Goal: Transaction & Acquisition: Purchase product/service

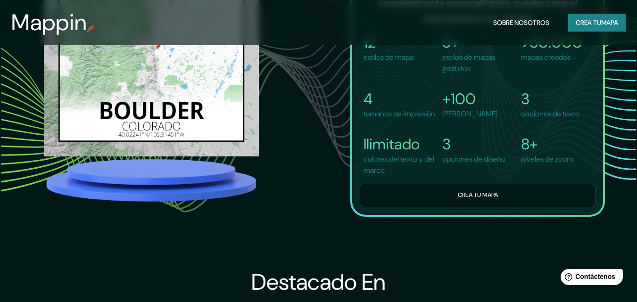
scroll to position [707, 0]
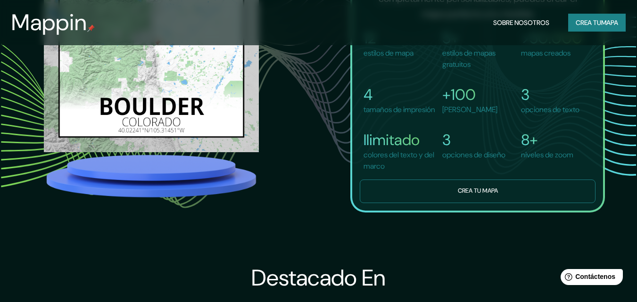
click at [453, 203] on button "Crea tu mapa" at bounding box center [478, 191] width 236 height 23
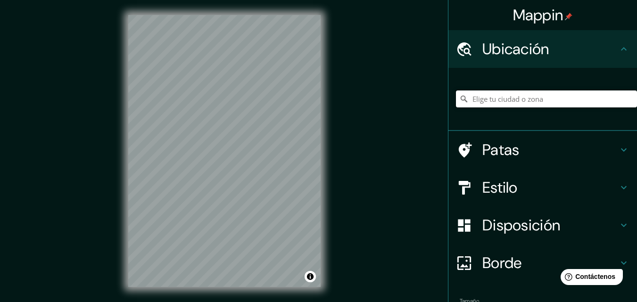
click at [507, 98] on input "Elige tu ciudad o zona" at bounding box center [546, 99] width 181 height 17
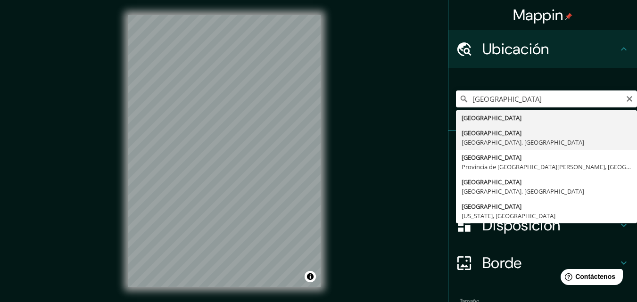
type input "[GEOGRAPHIC_DATA], [GEOGRAPHIC_DATA], [GEOGRAPHIC_DATA]"
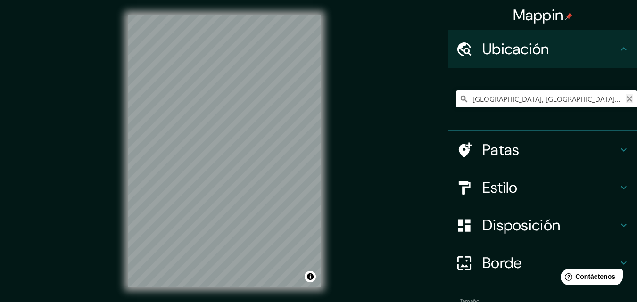
click at [626, 98] on icon "Claro" at bounding box center [630, 99] width 8 height 8
click at [532, 103] on input "Elige tu ciudad o zona" at bounding box center [546, 99] width 181 height 17
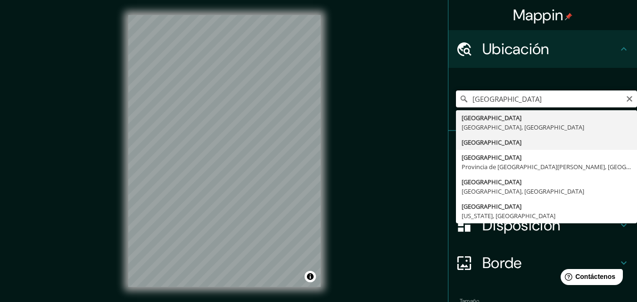
type input "[GEOGRAPHIC_DATA]"
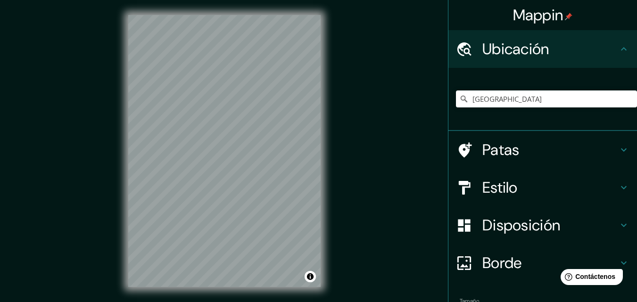
click at [618, 148] on icon at bounding box center [623, 149] width 11 height 11
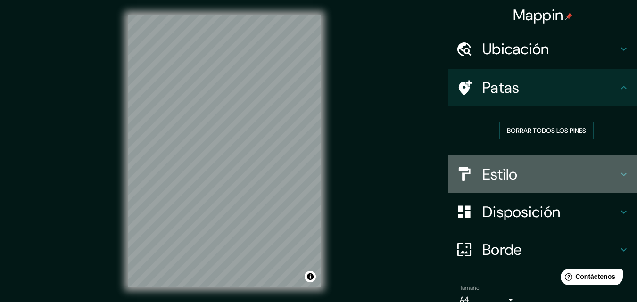
click at [623, 173] on div "Estilo" at bounding box center [542, 175] width 189 height 38
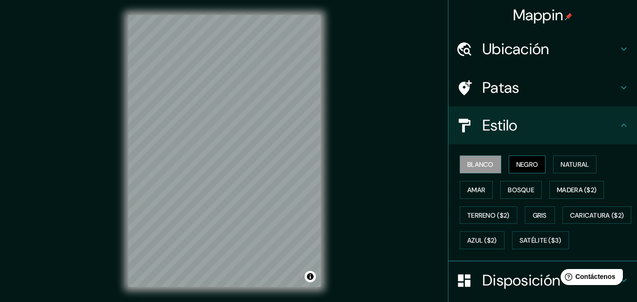
click at [516, 160] on font "Negro" at bounding box center [527, 164] width 22 height 8
click at [569, 168] on font "Natural" at bounding box center [575, 164] width 28 height 8
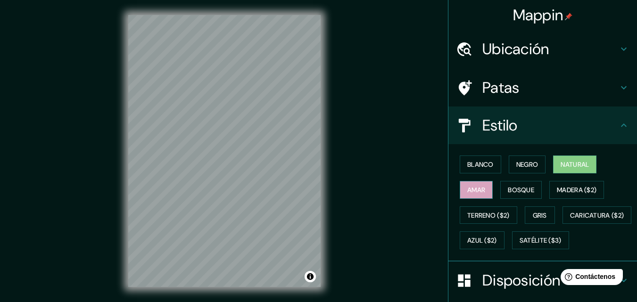
click at [473, 190] on font "Amar" at bounding box center [476, 190] width 18 height 8
click at [526, 192] on font "Bosque" at bounding box center [521, 190] width 26 height 8
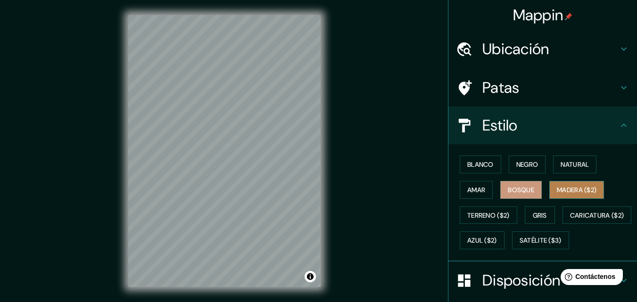
click at [566, 193] on font "Madera ($2)" at bounding box center [577, 190] width 40 height 8
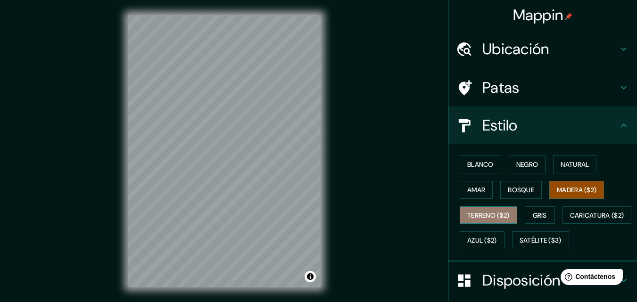
click at [495, 215] on font "Terreno ($2)" at bounding box center [488, 215] width 42 height 8
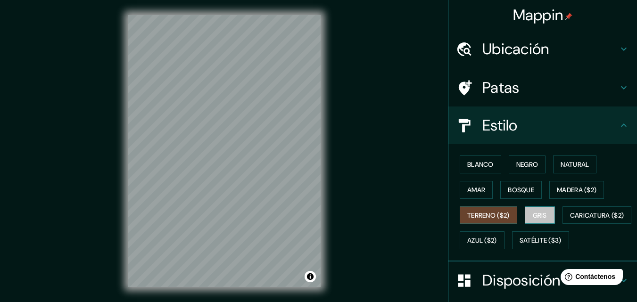
click at [534, 217] on font "Gris" at bounding box center [540, 215] width 14 height 8
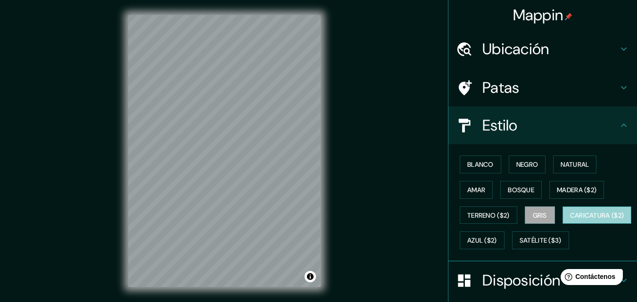
click at [570, 220] on font "Caricatura ($2)" at bounding box center [597, 215] width 54 height 8
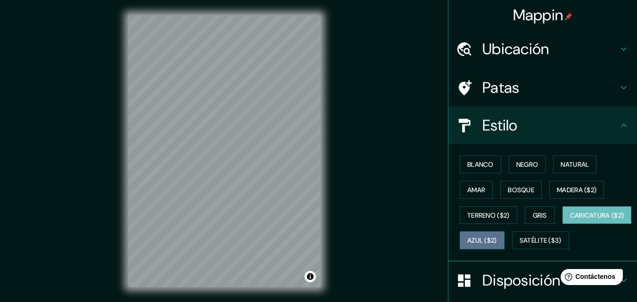
click at [497, 241] on font "Azul ($2)" at bounding box center [482, 241] width 30 height 8
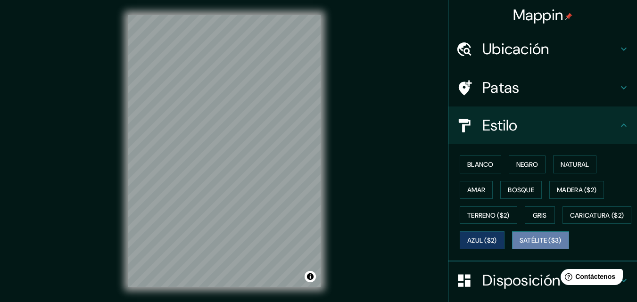
click at [520, 245] on font "Satélite ($3)" at bounding box center [541, 241] width 42 height 8
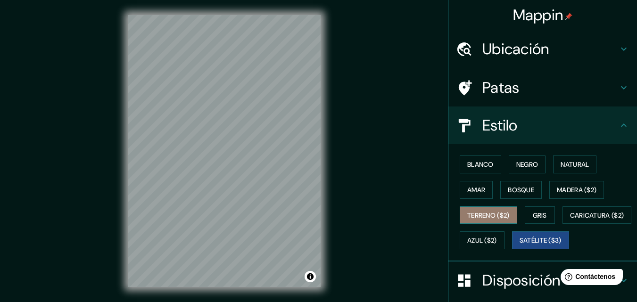
click at [491, 216] on font "Terreno ($2)" at bounding box center [488, 215] width 42 height 8
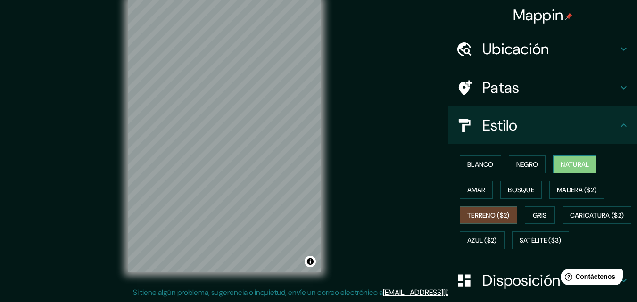
click at [569, 165] on font "Natural" at bounding box center [575, 164] width 28 height 8
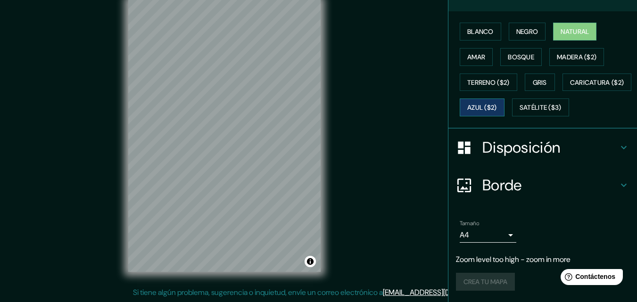
scroll to position [158, 0]
click at [621, 149] on icon at bounding box center [624, 147] width 6 height 3
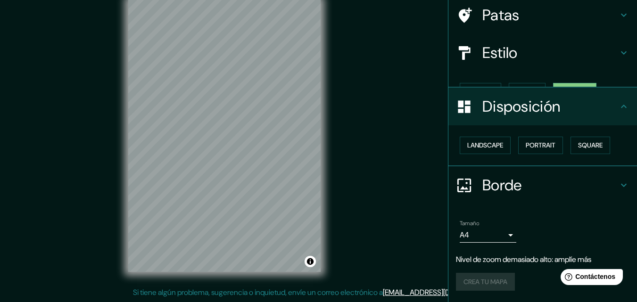
scroll to position [57, 0]
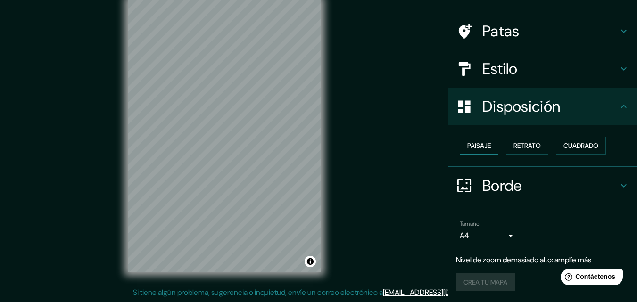
click at [469, 148] on font "Paisaje" at bounding box center [479, 145] width 24 height 8
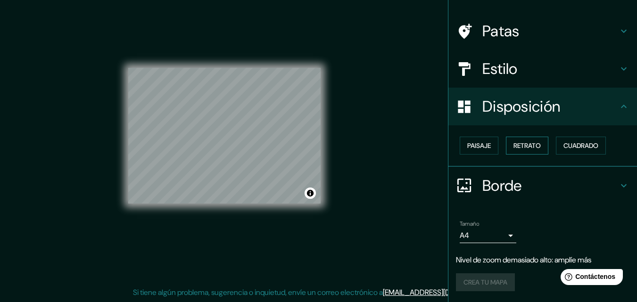
click at [516, 147] on font "Retrato" at bounding box center [526, 145] width 27 height 8
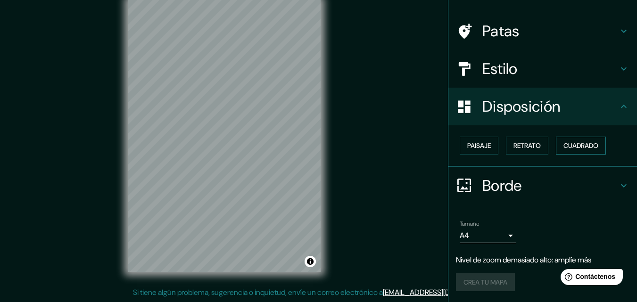
click at [593, 145] on font "Cuadrado" at bounding box center [580, 145] width 35 height 8
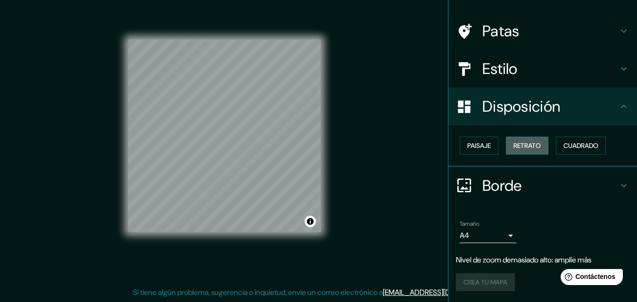
click at [523, 147] on font "Retrato" at bounding box center [526, 145] width 27 height 8
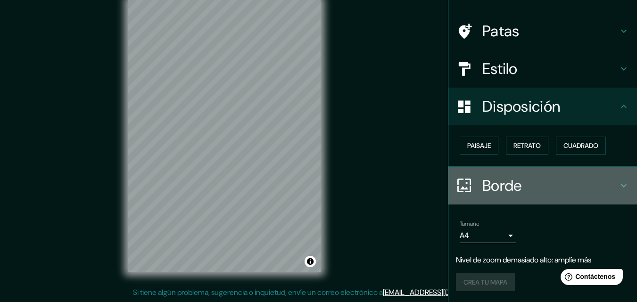
click at [618, 182] on icon at bounding box center [623, 185] width 11 height 11
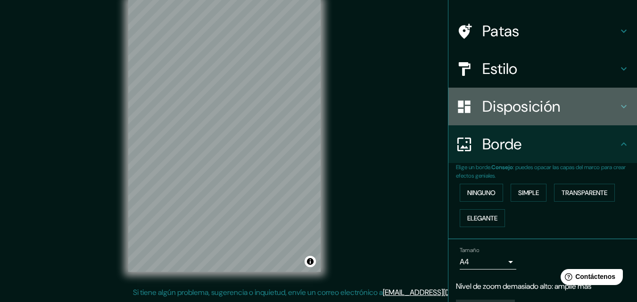
click at [618, 108] on icon at bounding box center [623, 106] width 11 height 11
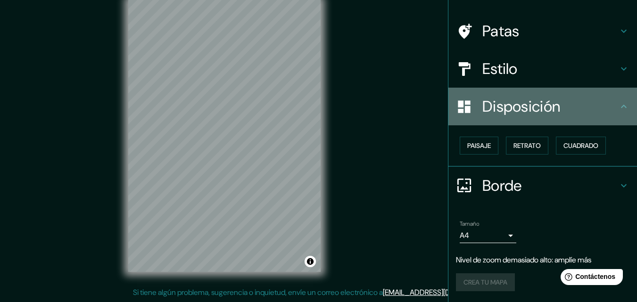
click at [618, 107] on icon at bounding box center [623, 106] width 11 height 11
click at [618, 108] on icon at bounding box center [623, 106] width 11 height 11
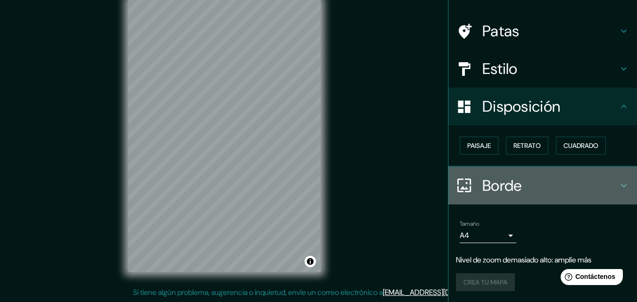
click at [620, 184] on icon at bounding box center [623, 185] width 11 height 11
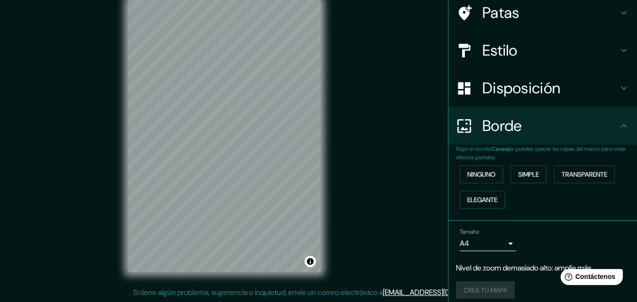
scroll to position [83, 0]
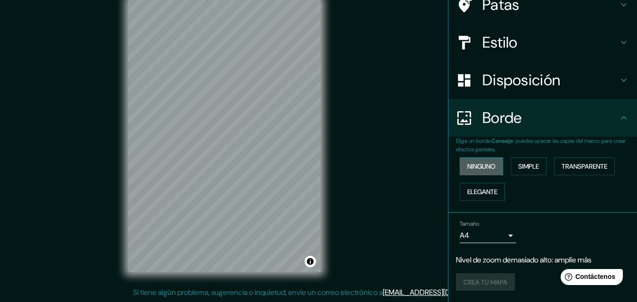
click at [474, 167] on font "Ninguno" at bounding box center [481, 166] width 28 height 8
click at [533, 167] on font "Simple" at bounding box center [528, 166] width 21 height 8
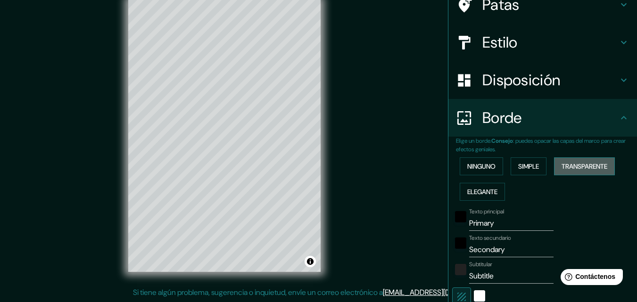
click at [571, 167] on font "Transparente" at bounding box center [585, 166] width 46 height 8
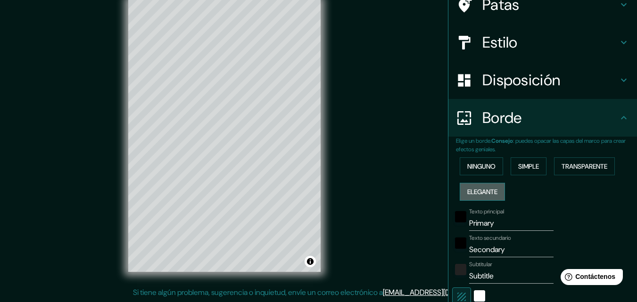
click at [477, 195] on font "Elegante" at bounding box center [482, 192] width 30 height 8
click at [477, 230] on input "Primary" at bounding box center [511, 223] width 84 height 15
drag, startPoint x: 534, startPoint y: 230, endPoint x: 502, endPoint y: 232, distance: 32.6
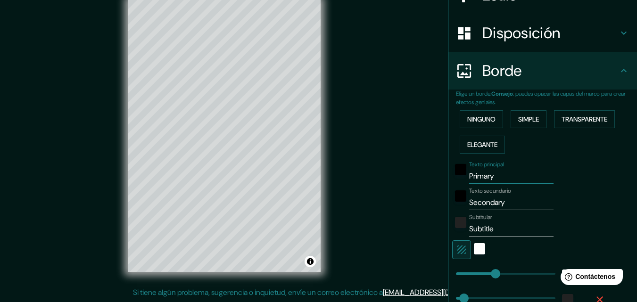
type input "Primar"
type input "163"
type input "33"
type input "16"
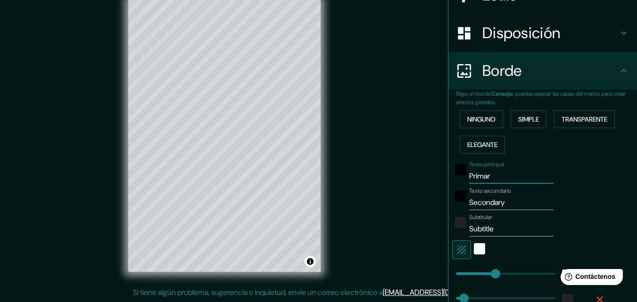
type input "Prima"
type input "163"
type input "33"
type input "16"
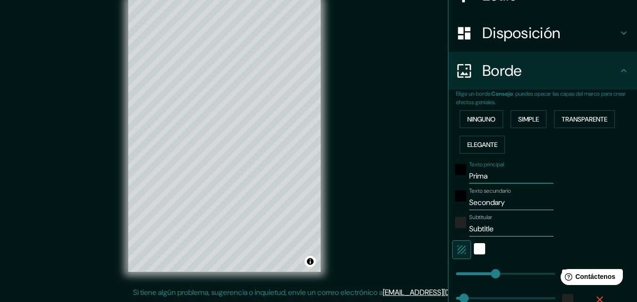
type input "Prim"
type input "163"
type input "33"
type input "16"
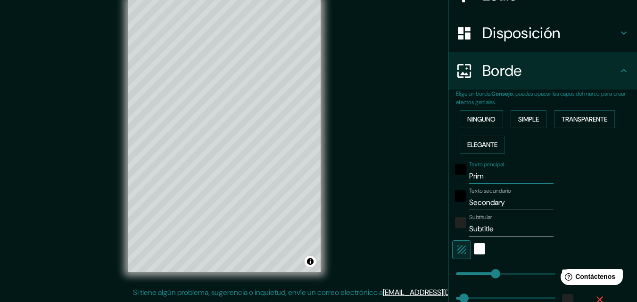
type input "Pri"
type input "163"
type input "33"
type input "16"
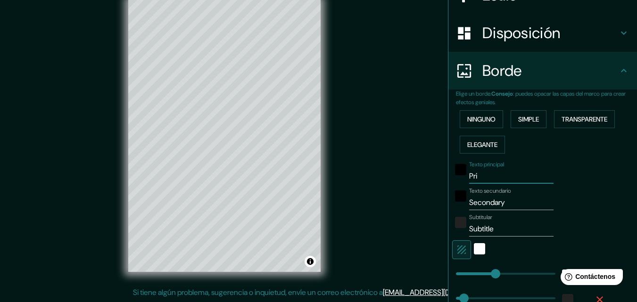
type input "Pr"
type input "163"
type input "33"
type input "16"
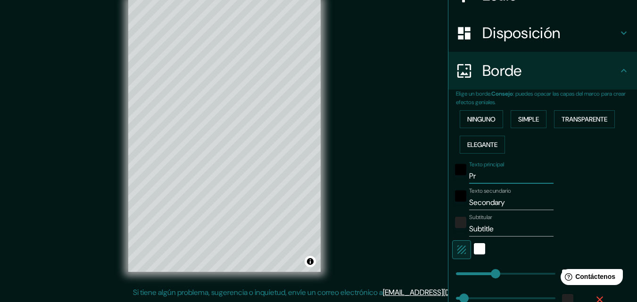
type input "P"
type input "163"
type input "33"
type input "16"
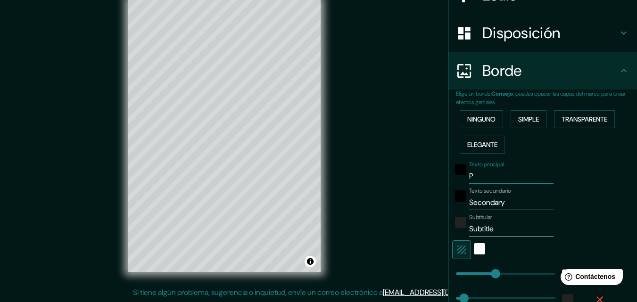
type input "163"
type input "33"
type input "16"
type input "B"
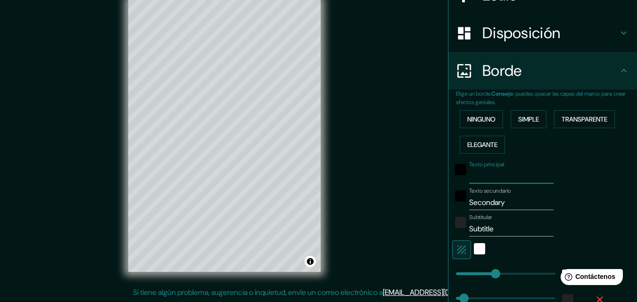
type input "163"
type input "33"
type input "16"
type input "Bo"
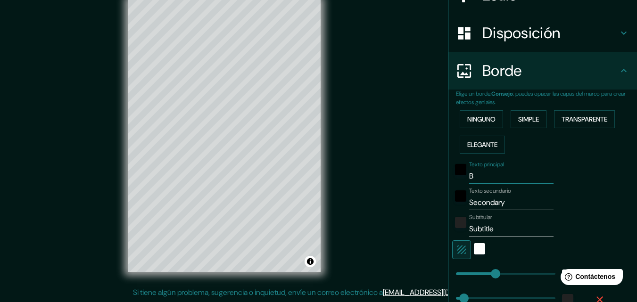
type input "163"
type input "33"
type input "16"
type input "Bol"
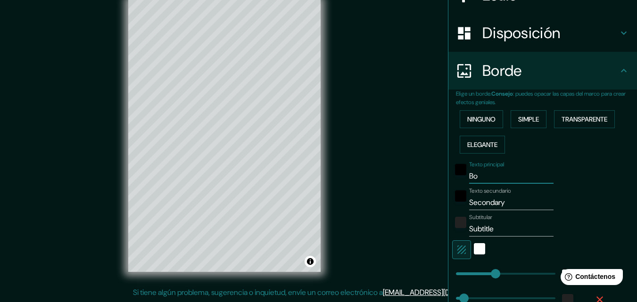
type input "163"
type input "33"
type input "16"
type input "Boli"
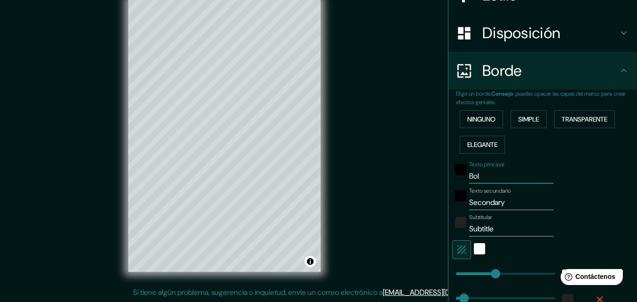
type input "163"
type input "33"
type input "16"
type input "Boliv"
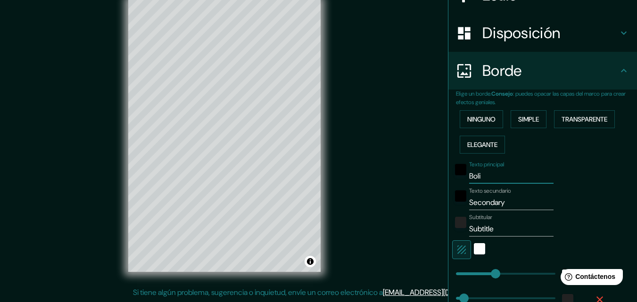
type input "163"
type input "33"
type input "16"
type input "Bolivi"
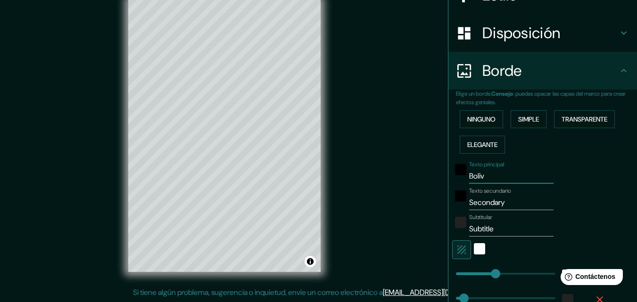
type input "163"
type input "33"
type input "16"
type input "[GEOGRAPHIC_DATA]"
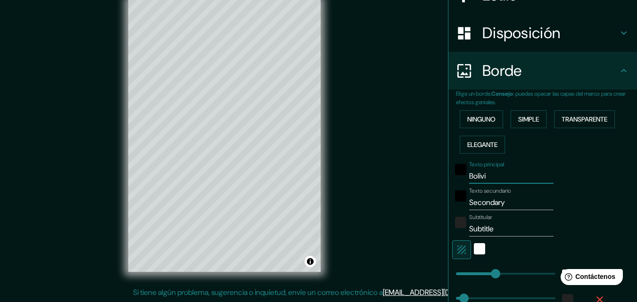
type input "163"
type input "33"
type input "16"
type input "[GEOGRAPHIC_DATA]"
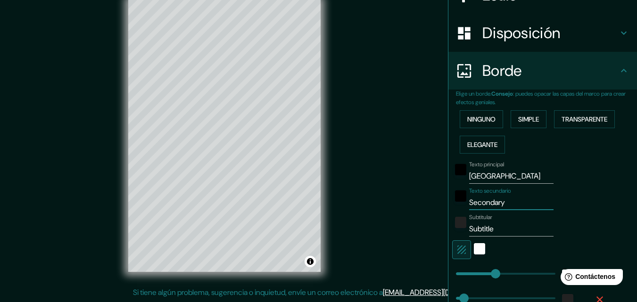
click at [503, 207] on input "Secondary" at bounding box center [511, 202] width 84 height 15
type input "Secondar"
type input "163"
type input "33"
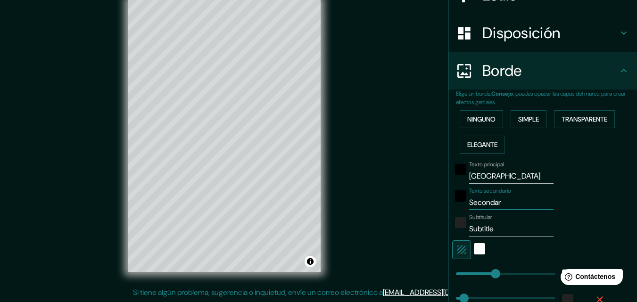
type input "16"
type input "Seconda"
type input "163"
type input "33"
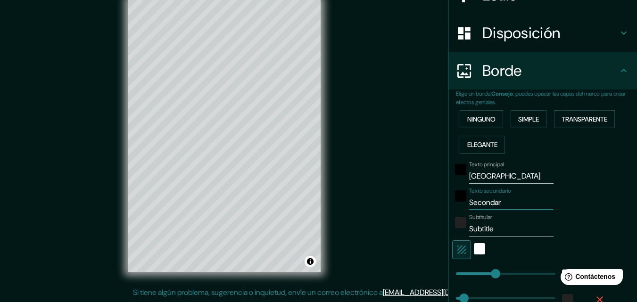
type input "16"
type input "Sec"
type input "163"
type input "33"
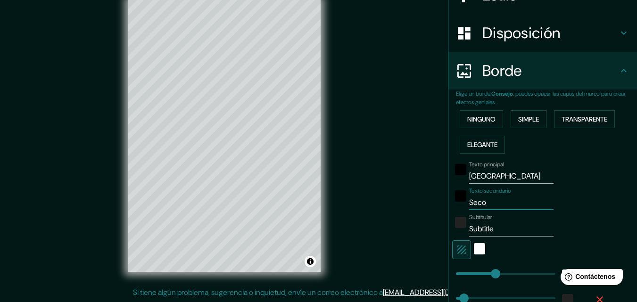
type input "16"
type input "Se"
type input "163"
type input "33"
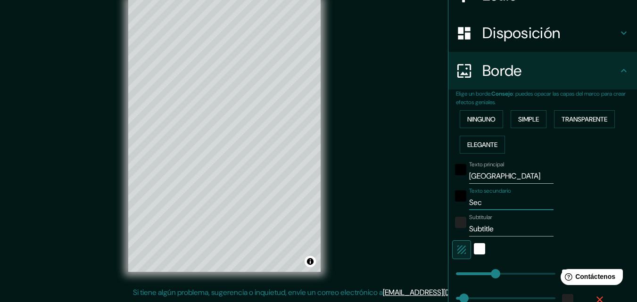
type input "16"
type input "S"
type input "163"
type input "33"
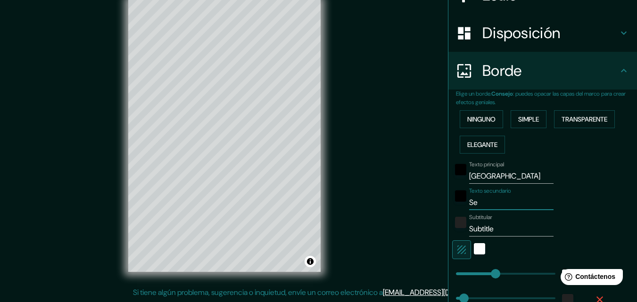
type input "16"
type input "163"
type input "33"
type input "16"
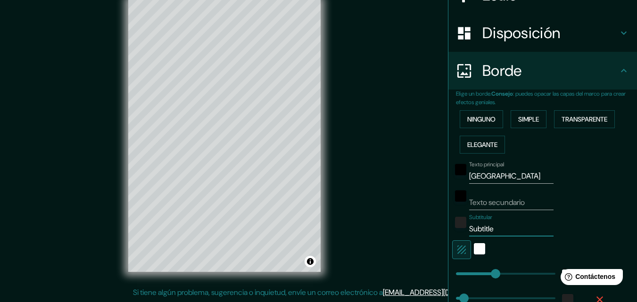
click at [493, 228] on input "Subtitle" at bounding box center [511, 229] width 84 height 15
type input "Subtitl"
type input "163"
type input "33"
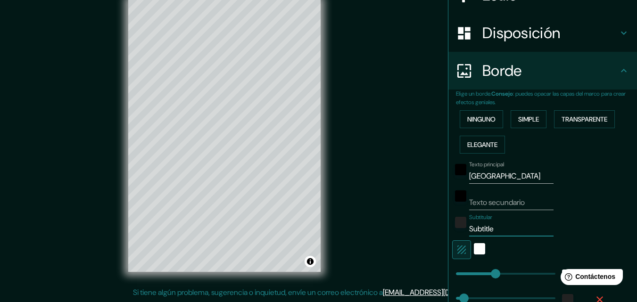
type input "16"
type input "S"
type input "163"
type input "33"
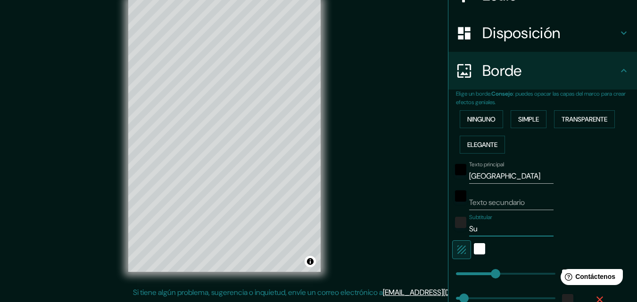
type input "16"
type input "163"
type input "33"
type input "16"
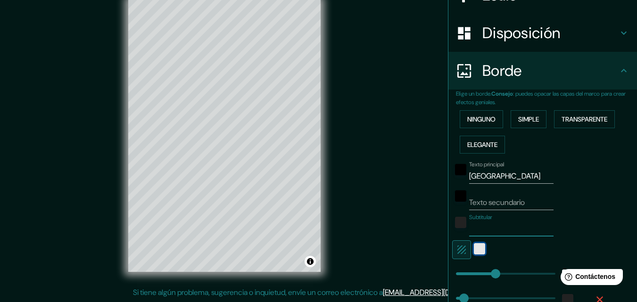
click at [474, 248] on div "blanco" at bounding box center [479, 248] width 11 height 11
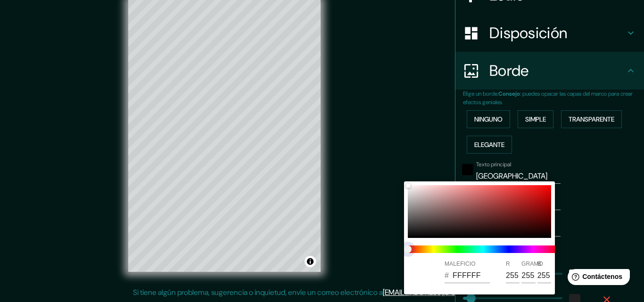
type input "163"
type input "33"
type input "16"
click at [467, 249] on span at bounding box center [483, 250] width 151 height 8
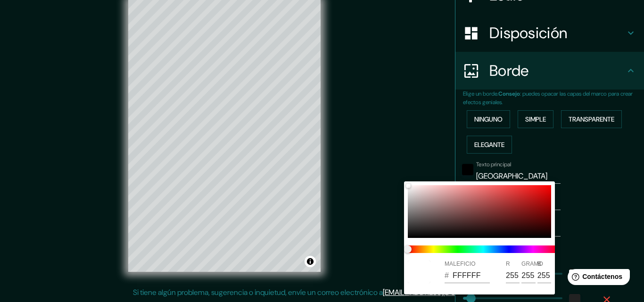
click at [595, 214] on div at bounding box center [322, 151] width 644 height 302
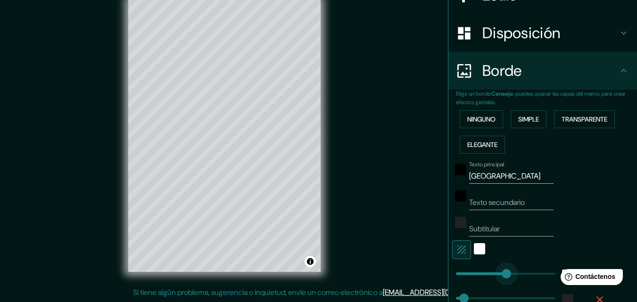
type input "209"
drag, startPoint x: 491, startPoint y: 274, endPoint x: 500, endPoint y: 275, distance: 9.0
type input "33"
type input "16"
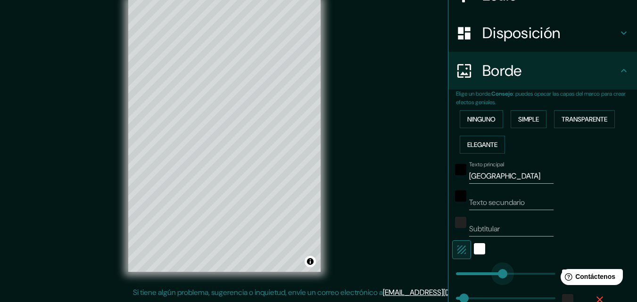
type input "182"
drag, startPoint x: 500, startPoint y: 275, endPoint x: 493, endPoint y: 272, distance: 7.4
type input "33"
type input "16"
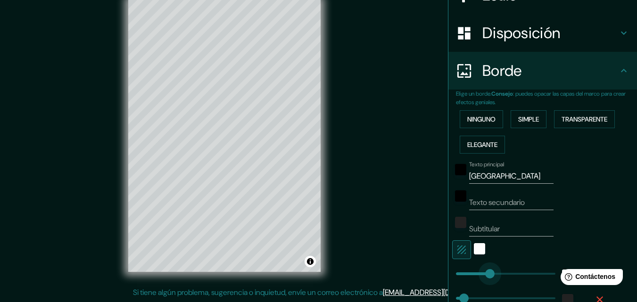
type input "132"
drag, startPoint x: 494, startPoint y: 271, endPoint x: 481, endPoint y: 274, distance: 13.5
type input "33"
type input "16"
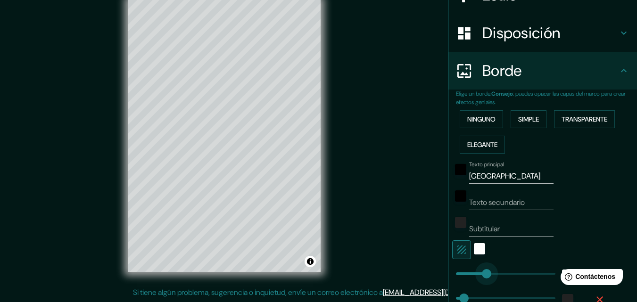
type input "114"
drag, startPoint x: 482, startPoint y: 272, endPoint x: 477, endPoint y: 272, distance: 5.2
type input "33"
type input "16"
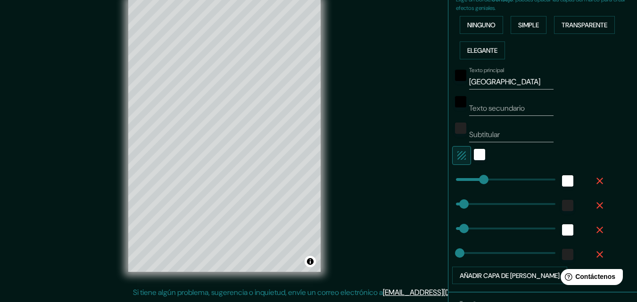
scroll to position [272, 0]
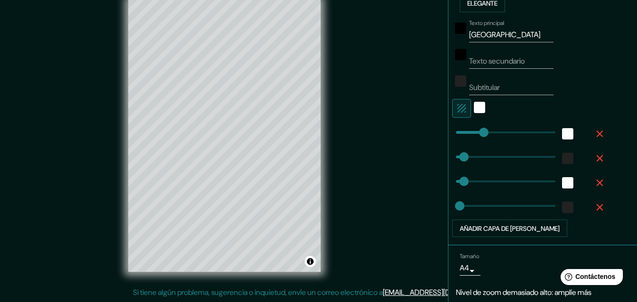
type input "33"
click at [491, 227] on font "Añadir capa de [PERSON_NAME]" at bounding box center [510, 228] width 100 height 8
type input "33"
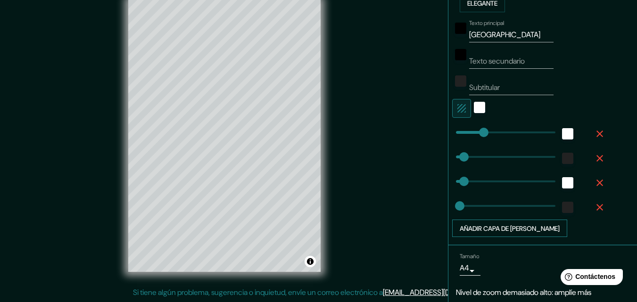
type input "33"
type input "16"
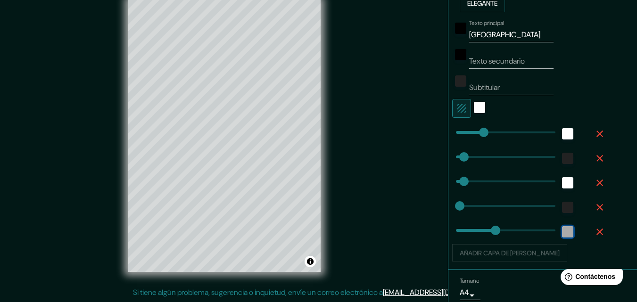
click at [562, 232] on div "white" at bounding box center [567, 231] width 11 height 11
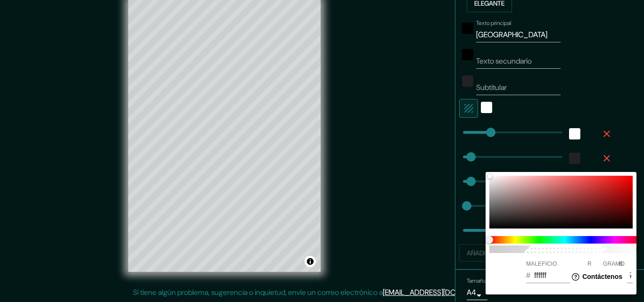
click at [466, 237] on div at bounding box center [322, 151] width 644 height 302
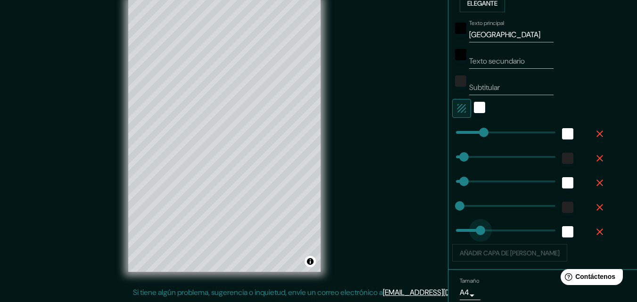
type input "41"
drag, startPoint x: 485, startPoint y: 230, endPoint x: 459, endPoint y: 233, distance: 26.6
type input "33"
type input "16"
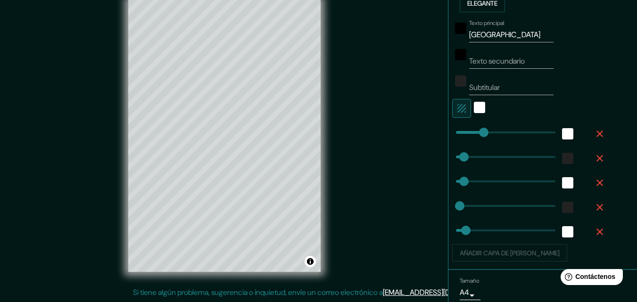
click at [488, 252] on div "Añadir capa de [PERSON_NAME]" at bounding box center [529, 253] width 155 height 18
click at [596, 231] on icon "button" at bounding box center [599, 232] width 7 height 7
type input "33"
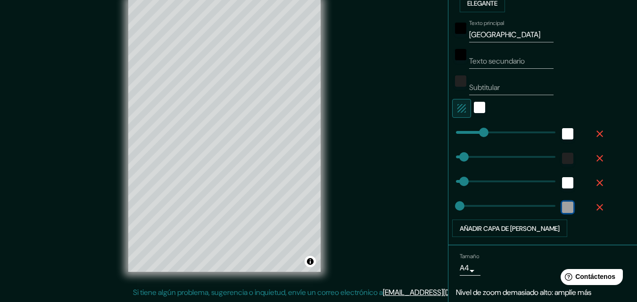
click at [562, 209] on div "color-222222" at bounding box center [567, 207] width 11 height 11
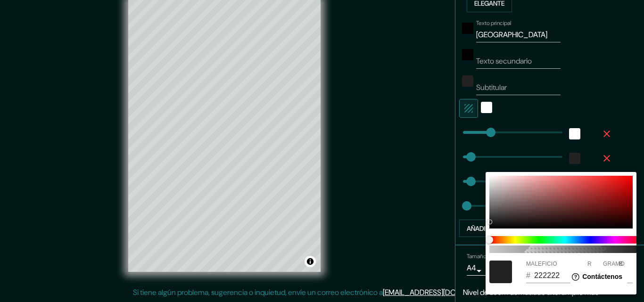
click at [467, 207] on div at bounding box center [322, 151] width 644 height 302
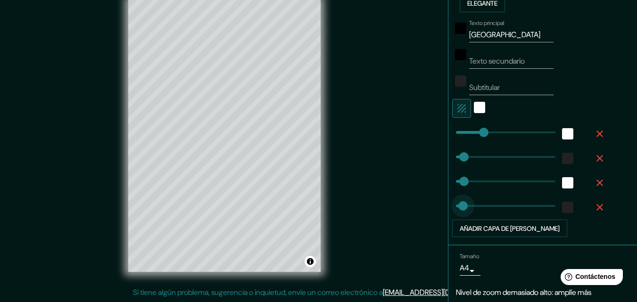
type input "76"
drag, startPoint x: 456, startPoint y: 207, endPoint x: 467, endPoint y: 206, distance: 11.4
type input "33"
type input "0"
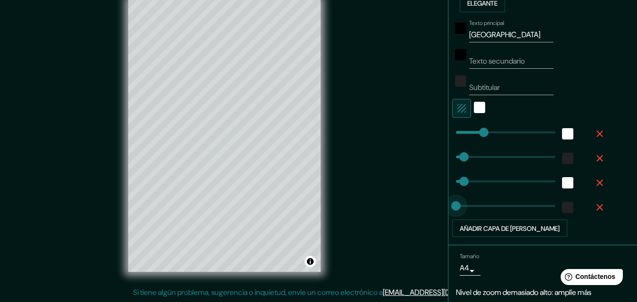
drag, startPoint x: 467, startPoint y: 206, endPoint x: 445, endPoint y: 207, distance: 22.7
type input "33"
click at [562, 182] on div "blanco" at bounding box center [567, 182] width 11 height 11
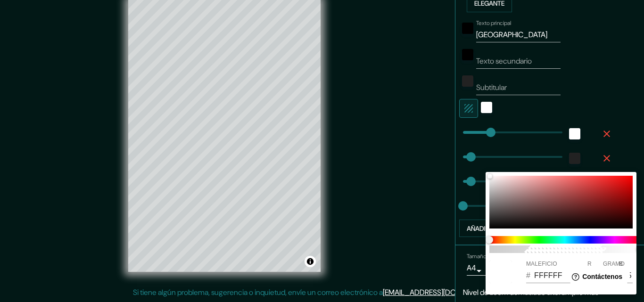
click at [465, 182] on div at bounding box center [322, 151] width 644 height 302
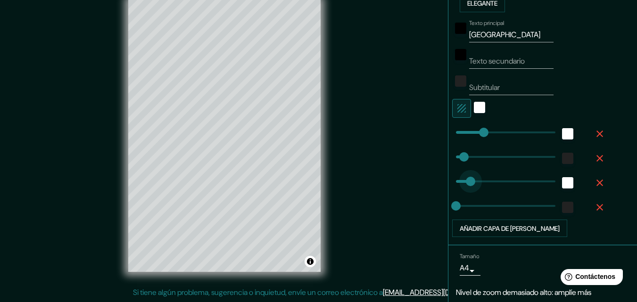
type input "68"
drag, startPoint x: 460, startPoint y: 182, endPoint x: 465, endPoint y: 181, distance: 5.4
type input "33"
type input "2"
drag, startPoint x: 465, startPoint y: 181, endPoint x: 449, endPoint y: 180, distance: 16.1
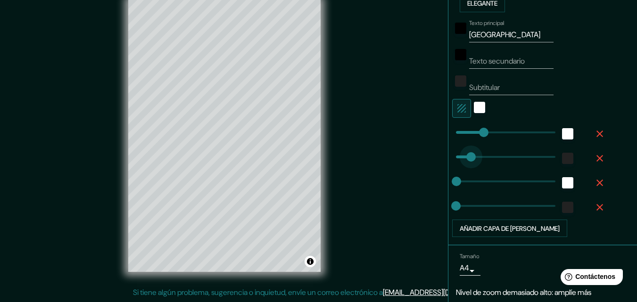
type input "87"
drag, startPoint x: 456, startPoint y: 161, endPoint x: 470, endPoint y: 160, distance: 13.7
type input "151"
drag, startPoint x: 470, startPoint y: 160, endPoint x: 486, endPoint y: 160, distance: 15.6
type input "0"
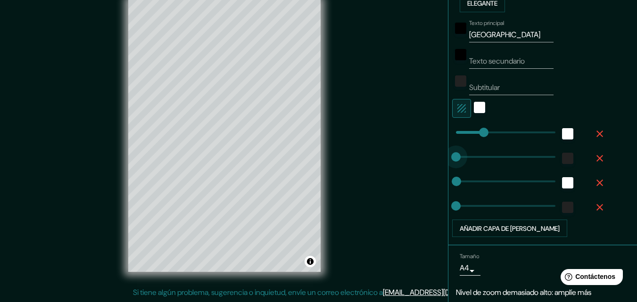
drag, startPoint x: 486, startPoint y: 160, endPoint x: 429, endPoint y: 160, distance: 56.6
type input "58"
drag, startPoint x: 451, startPoint y: 182, endPoint x: 463, endPoint y: 182, distance: 11.8
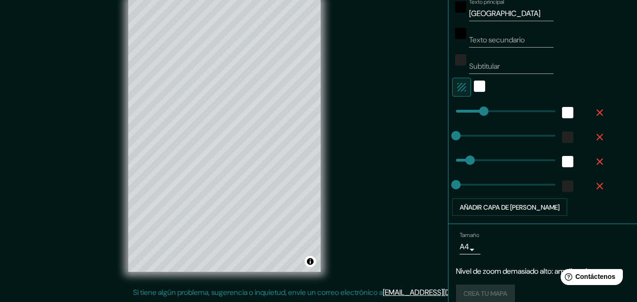
scroll to position [305, 0]
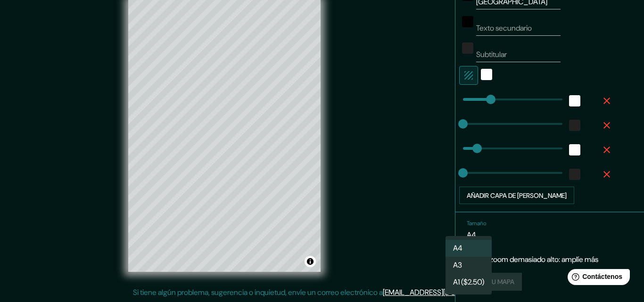
click at [464, 235] on body "Mappin Ubicación Bolivia Patas Estilo Disposición Borde Elige un borde. Consejo…" at bounding box center [322, 136] width 644 height 302
click at [469, 265] on li "A3" at bounding box center [469, 265] width 46 height 17
type input "a4"
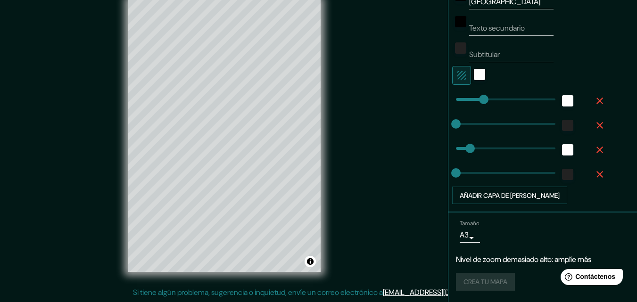
click at [518, 233] on div "Tamaño A3 a4" at bounding box center [543, 231] width 174 height 30
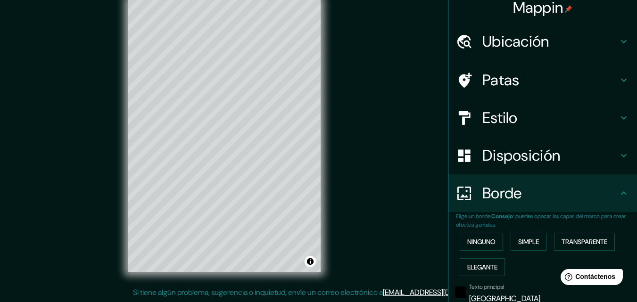
scroll to position [0, 0]
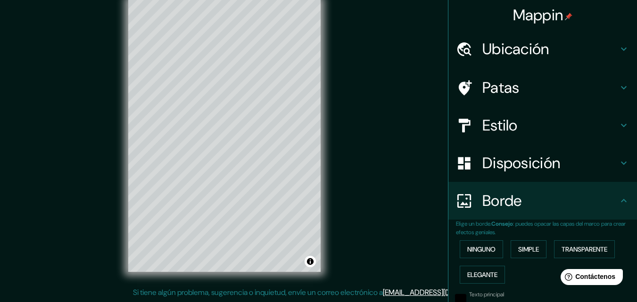
click at [602, 85] on h4 "Patas" at bounding box center [550, 87] width 136 height 19
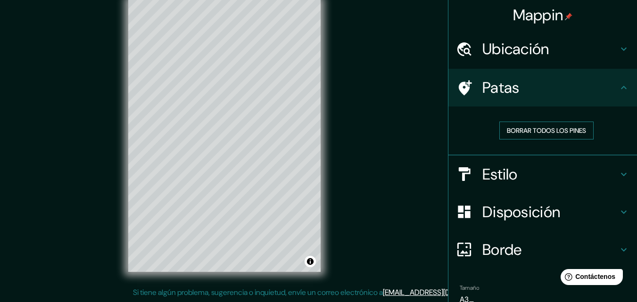
click at [565, 132] on font "Borrar todos los pines" at bounding box center [546, 130] width 79 height 8
click at [574, 128] on font "Borrar todos los pines" at bounding box center [546, 130] width 79 height 8
click at [621, 49] on icon at bounding box center [624, 49] width 6 height 3
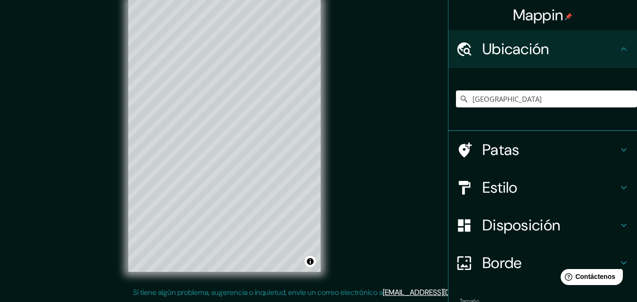
click at [621, 49] on icon at bounding box center [624, 48] width 6 height 3
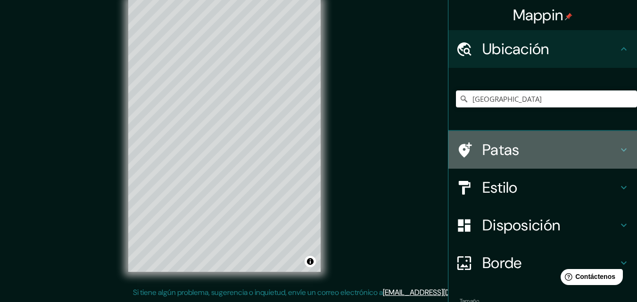
click at [623, 148] on div "Patas" at bounding box center [542, 150] width 189 height 38
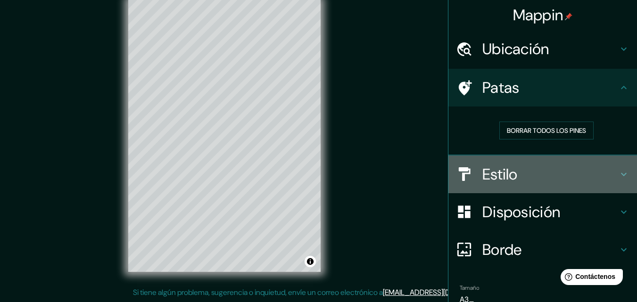
click at [618, 176] on icon at bounding box center [623, 174] width 11 height 11
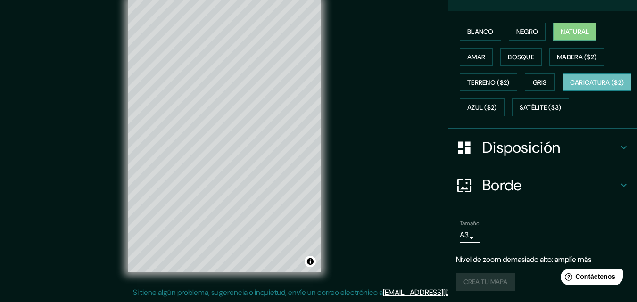
scroll to position [141, 0]
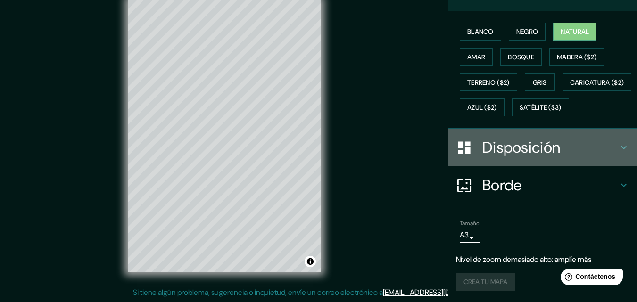
click at [621, 149] on icon at bounding box center [624, 147] width 6 height 3
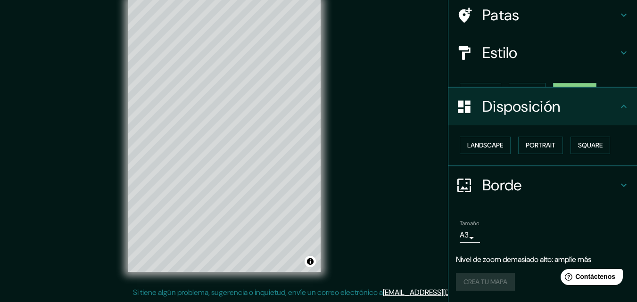
scroll to position [57, 0]
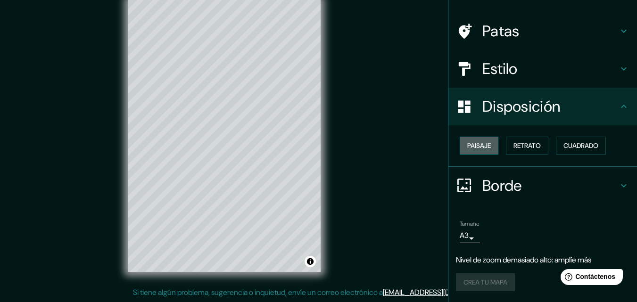
click at [473, 148] on font "Paisaje" at bounding box center [479, 145] width 24 height 8
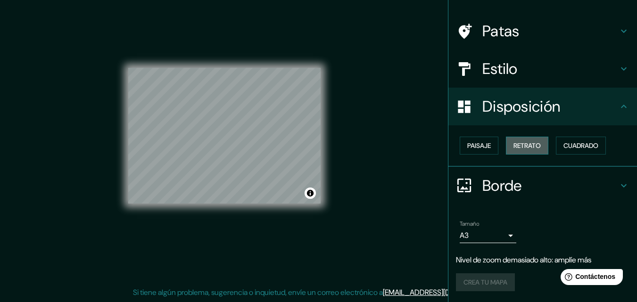
click at [525, 141] on font "Retrato" at bounding box center [526, 145] width 27 height 8
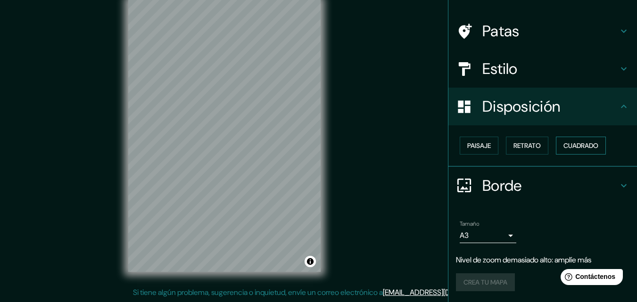
click at [571, 145] on font "Cuadrado" at bounding box center [580, 145] width 35 height 8
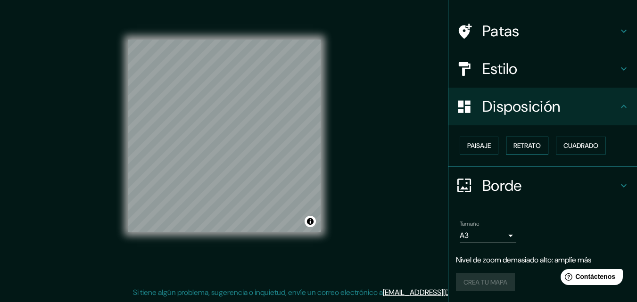
click at [523, 145] on font "Retrato" at bounding box center [526, 145] width 27 height 8
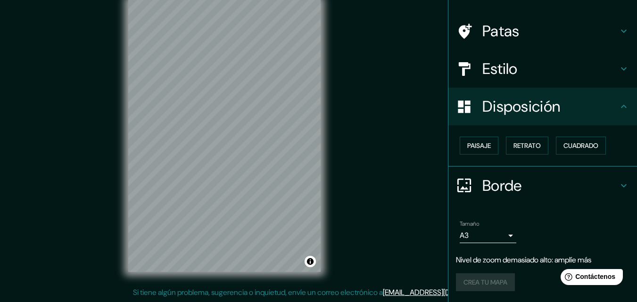
click at [620, 109] on icon at bounding box center [623, 106] width 11 height 11
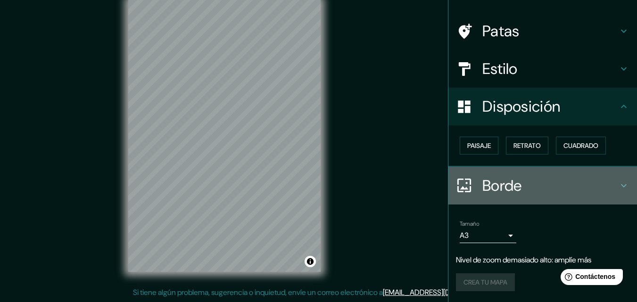
click at [623, 182] on div "Borde" at bounding box center [542, 186] width 189 height 38
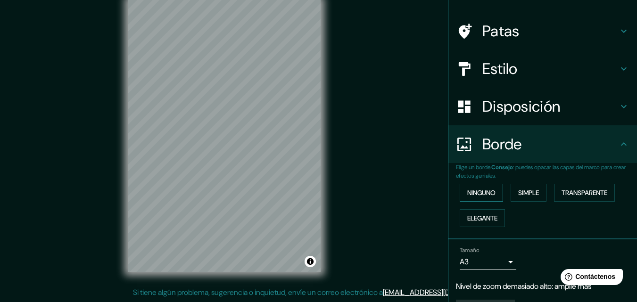
click at [488, 191] on font "Ninguno" at bounding box center [481, 193] width 28 height 8
click at [524, 191] on font "Simple" at bounding box center [528, 193] width 21 height 8
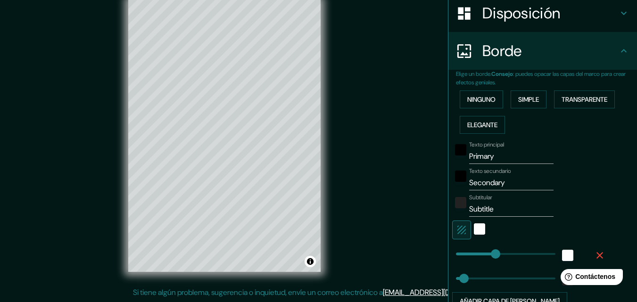
scroll to position [151, 0]
click at [501, 155] on input "Primary" at bounding box center [511, 155] width 84 height 15
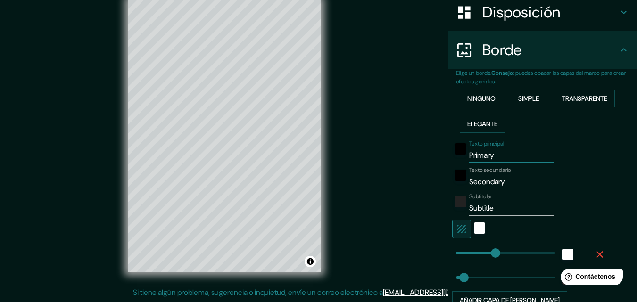
type input "Primar"
type input "163"
type input "33"
type input "Prima"
type input "163"
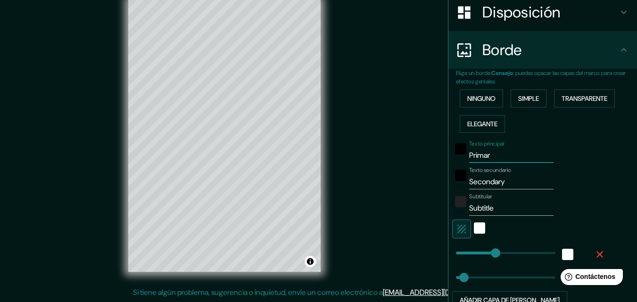
type input "33"
type input "Prim"
type input "163"
type input "33"
type input "Pr"
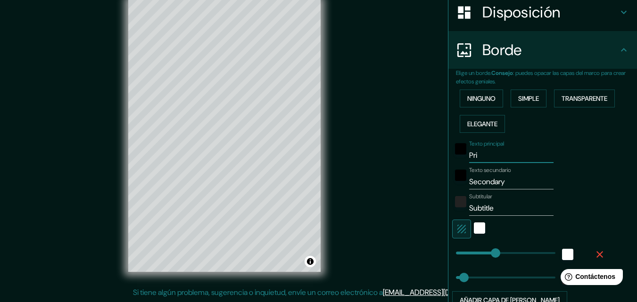
type input "163"
type input "33"
type input "P"
type input "163"
type input "33"
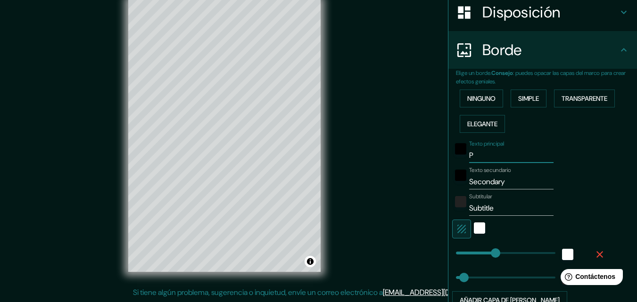
type input "163"
type input "33"
type input "B"
type input "163"
type input "33"
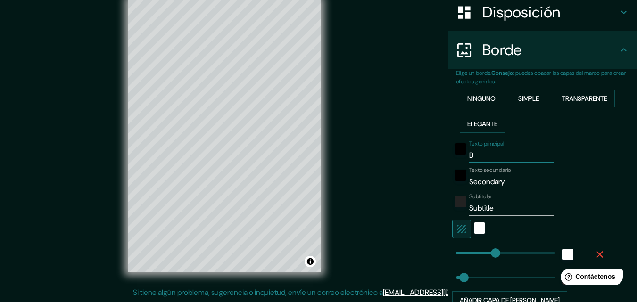
type input "Bo"
type input "163"
type input "33"
type input "Bol"
type input "163"
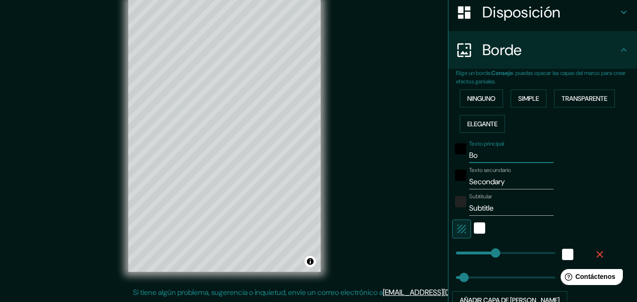
type input "33"
type input "Boli"
type input "163"
type input "33"
type input "Boliv"
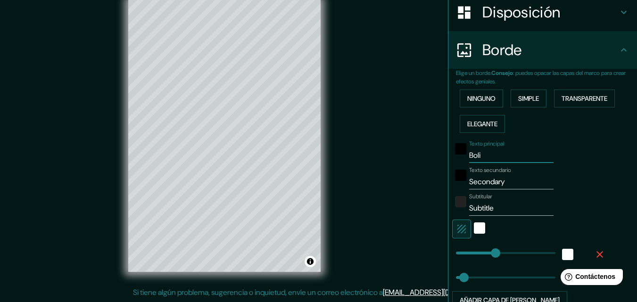
type input "163"
type input "33"
type input "Bolivi"
type input "163"
click at [510, 182] on input "Secondary" at bounding box center [511, 181] width 84 height 15
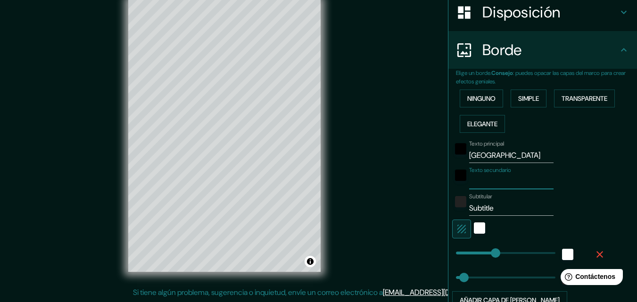
click at [508, 208] on input "Subtitle" at bounding box center [511, 208] width 84 height 15
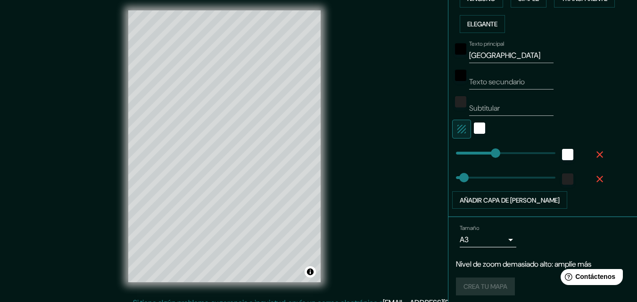
scroll to position [256, 0]
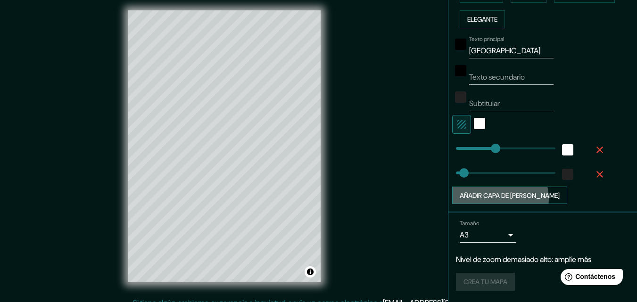
click at [493, 199] on font "Añadir capa de [PERSON_NAME]" at bounding box center [510, 195] width 100 height 8
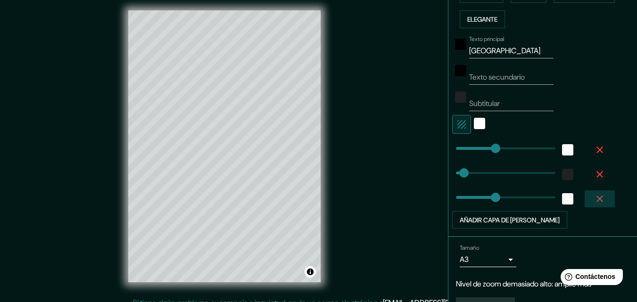
click at [596, 199] on icon "button" at bounding box center [599, 199] width 7 height 7
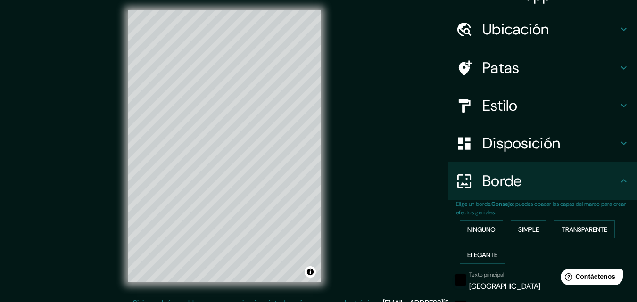
scroll to position [0, 0]
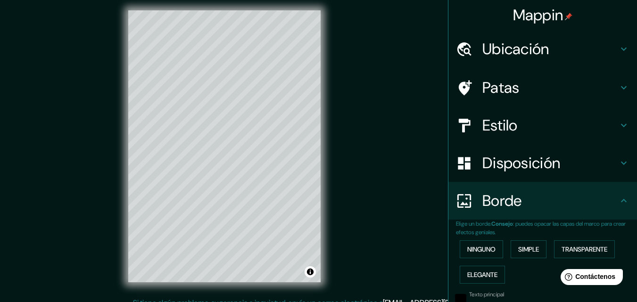
click at [562, 123] on h4 "Estilo" at bounding box center [550, 125] width 136 height 19
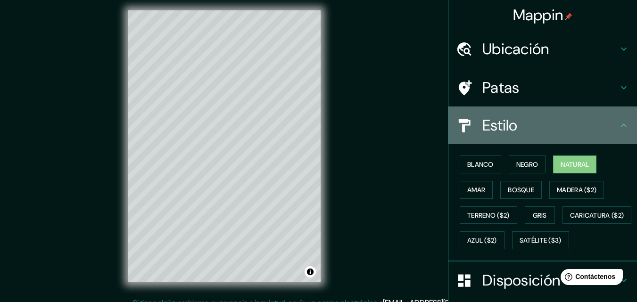
click at [621, 125] on icon at bounding box center [624, 125] width 6 height 3
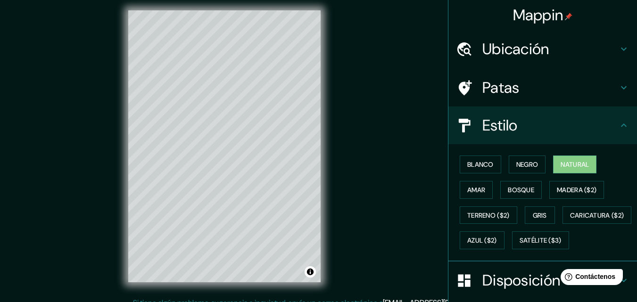
scroll to position [158, 0]
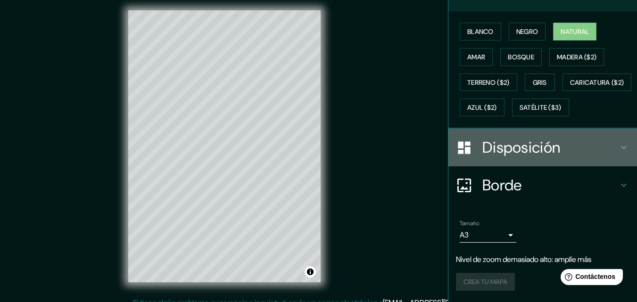
click at [618, 150] on icon at bounding box center [623, 147] width 11 height 11
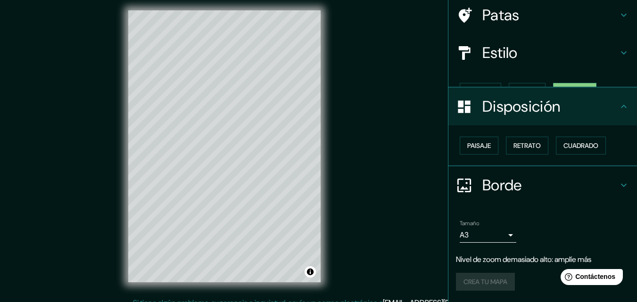
scroll to position [57, 0]
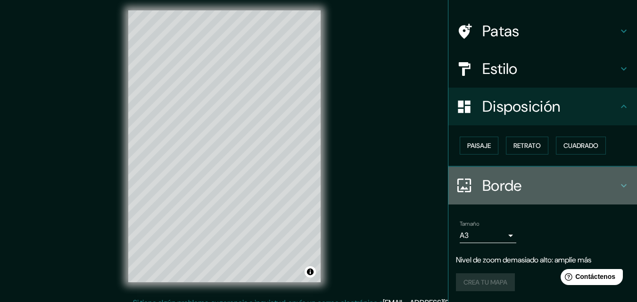
click at [618, 182] on icon at bounding box center [623, 185] width 11 height 11
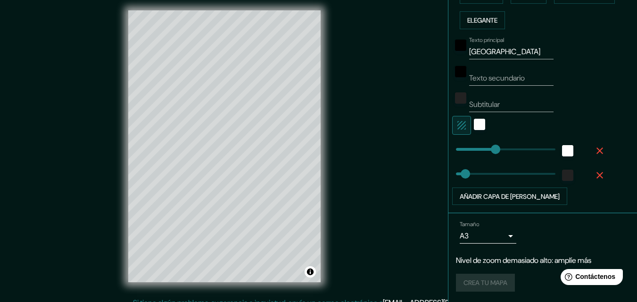
scroll to position [256, 0]
click at [493, 282] on div "Crea tu mapa" at bounding box center [543, 282] width 174 height 18
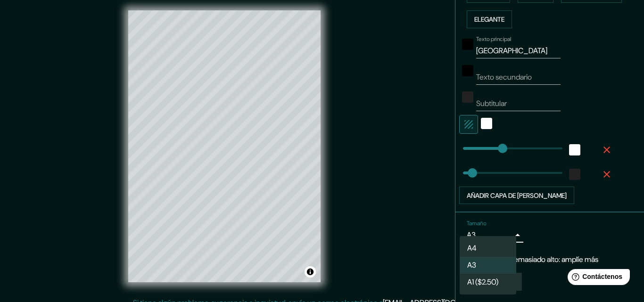
click at [502, 232] on body "Mappin Ubicación Bolivia Patas Estilo Disposición Borde Elige un borde. Consejo…" at bounding box center [322, 146] width 644 height 302
click at [500, 249] on li "A4" at bounding box center [488, 248] width 57 height 17
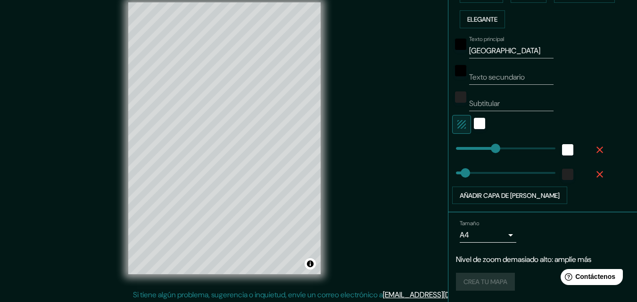
scroll to position [15, 0]
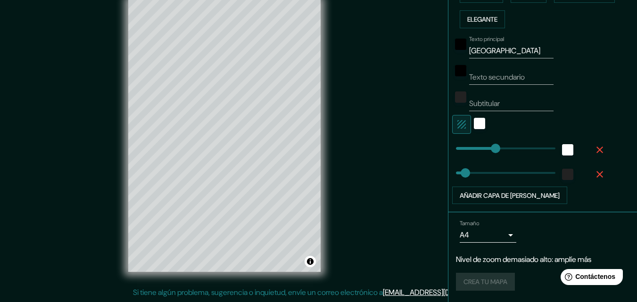
click at [482, 285] on div "Crea tu mapa" at bounding box center [543, 282] width 174 height 18
click at [515, 262] on font "Nivel de zoom demasiado alto: amplíe más" at bounding box center [523, 260] width 135 height 10
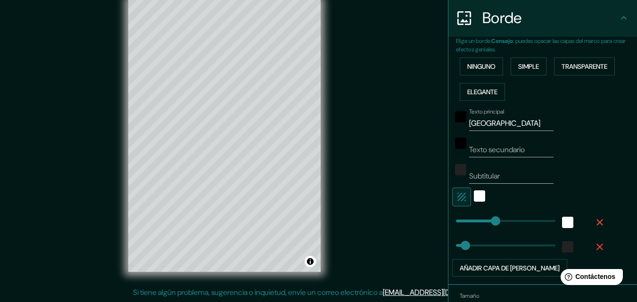
scroll to position [256, 0]
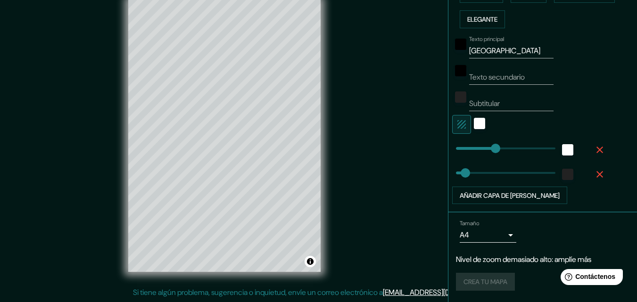
click at [479, 288] on div "Crea tu mapa" at bounding box center [543, 282] width 174 height 18
click at [481, 282] on div "Crea tu mapa" at bounding box center [543, 282] width 174 height 18
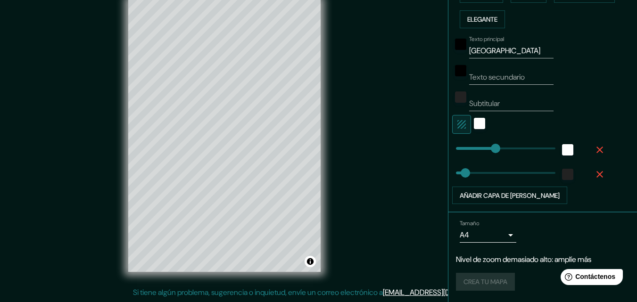
click at [481, 282] on div "Crea tu mapa" at bounding box center [543, 282] width 174 height 18
click at [555, 264] on font "Nivel de zoom demasiado alto: amplíe más" at bounding box center [523, 260] width 135 height 10
click at [478, 287] on div "Crea tu mapa" at bounding box center [543, 282] width 174 height 18
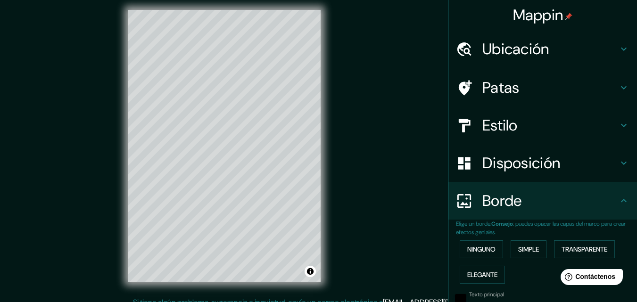
scroll to position [0, 0]
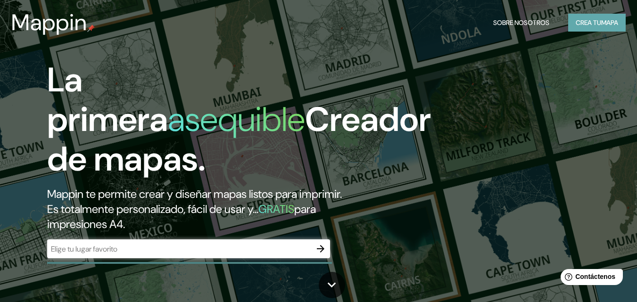
click at [594, 22] on font "Crea tu" at bounding box center [588, 22] width 25 height 8
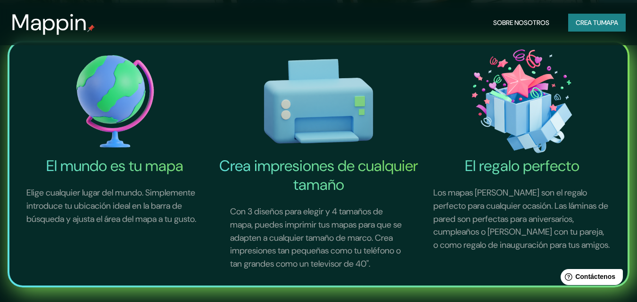
scroll to position [283, 0]
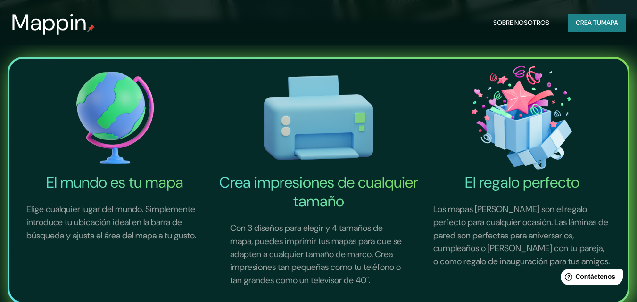
click at [123, 188] on font "El mundo es tu mapa" at bounding box center [114, 183] width 137 height 20
click at [322, 193] on font "Crea impresiones de cualquier tamaño" at bounding box center [318, 192] width 199 height 39
click at [556, 190] on font "El regalo perfecto" at bounding box center [522, 183] width 115 height 20
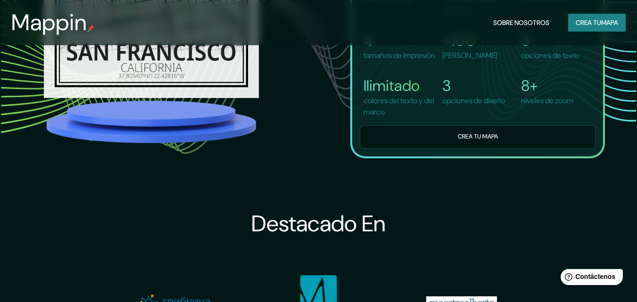
scroll to position [754, 0]
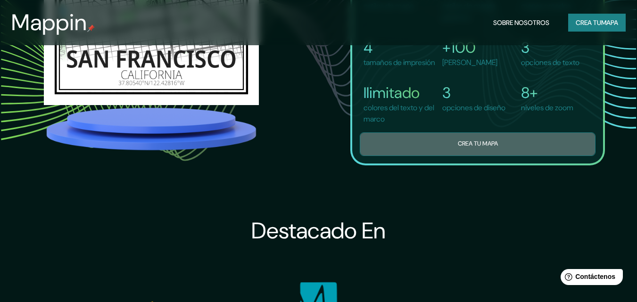
click at [496, 148] on font "Crea tu mapa" at bounding box center [478, 144] width 40 height 8
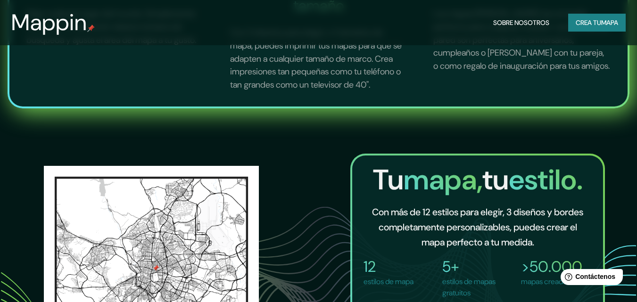
scroll to position [660, 0]
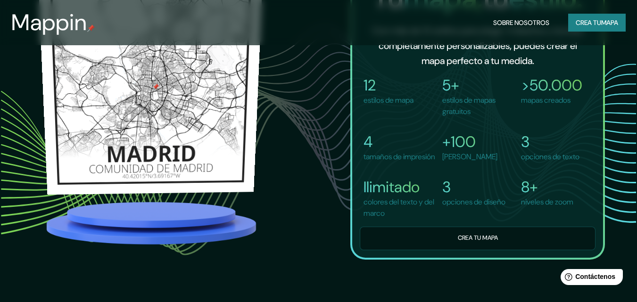
click at [162, 162] on img at bounding box center [150, 89] width 224 height 214
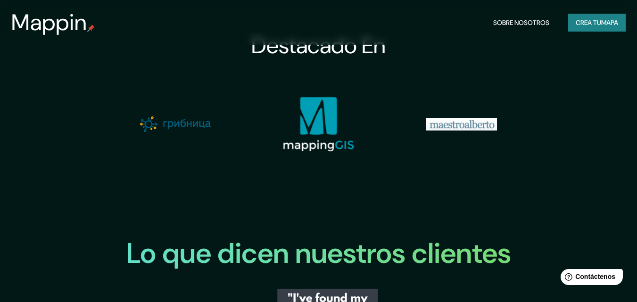
scroll to position [778, 0]
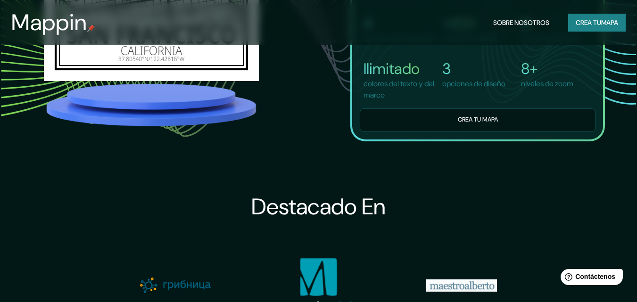
drag, startPoint x: 411, startPoint y: 143, endPoint x: 416, endPoint y: 142, distance: 5.7
click at [410, 132] on button "Crea tu mapa" at bounding box center [478, 119] width 236 height 23
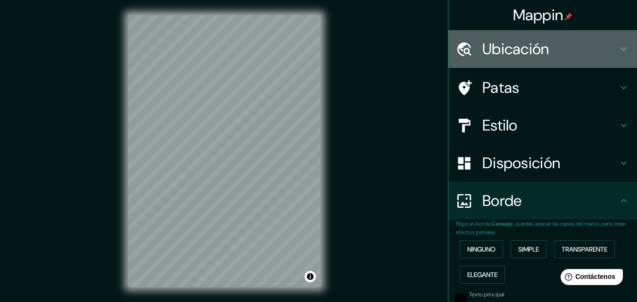
click at [591, 47] on h4 "Ubicación" at bounding box center [550, 49] width 136 height 19
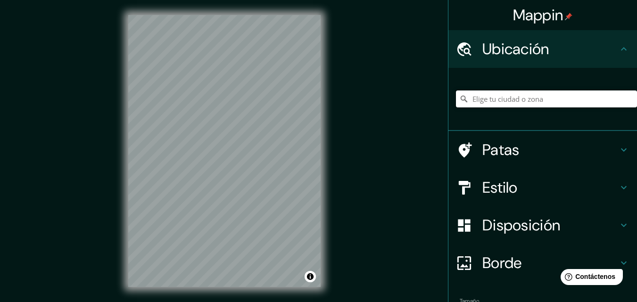
click at [541, 98] on input "Elige tu ciudad o zona" at bounding box center [546, 99] width 181 height 17
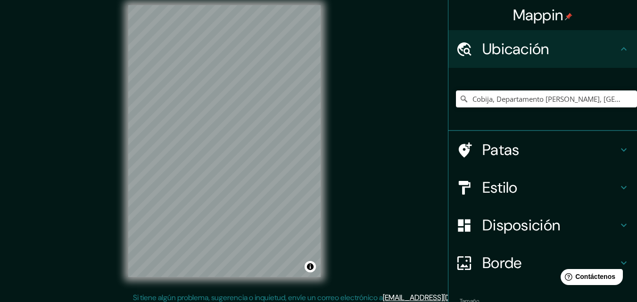
scroll to position [15, 0]
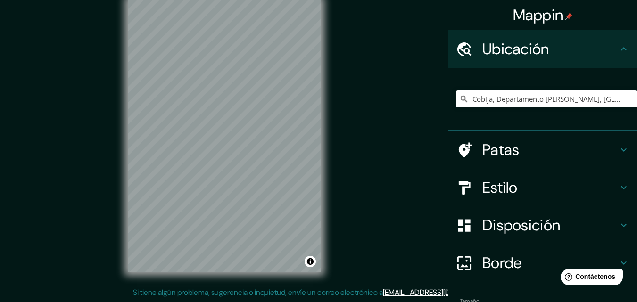
click at [618, 190] on icon at bounding box center [623, 187] width 11 height 11
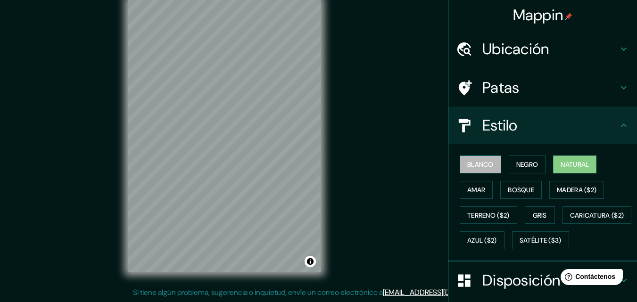
click at [468, 160] on font "Blanco" at bounding box center [480, 164] width 26 height 8
click at [521, 167] on font "Negro" at bounding box center [527, 164] width 22 height 8
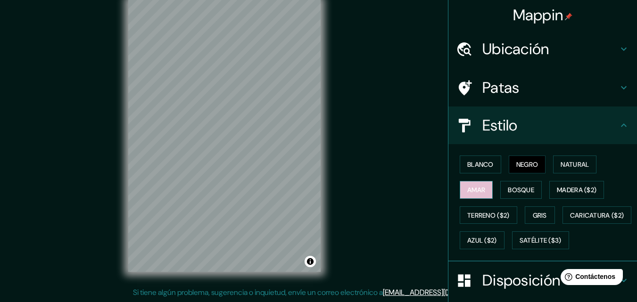
click at [470, 189] on font "Amar" at bounding box center [476, 190] width 18 height 8
click at [508, 192] on font "Bosque" at bounding box center [521, 190] width 26 height 8
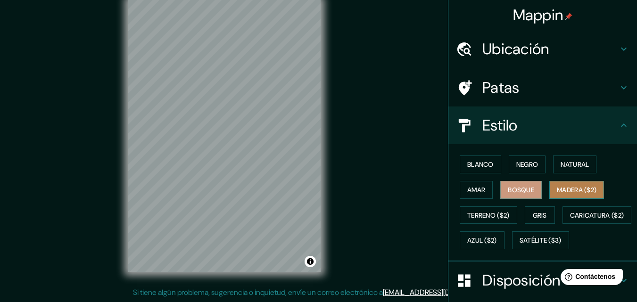
click at [586, 190] on font "Madera ($2)" at bounding box center [577, 190] width 40 height 8
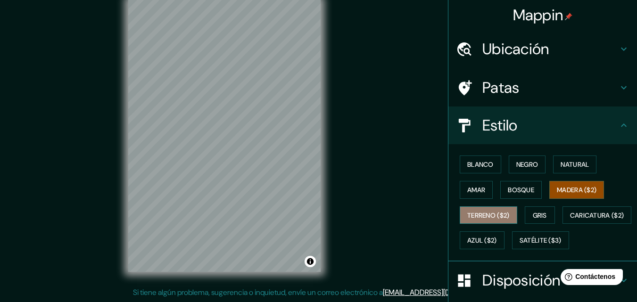
click at [475, 217] on font "Terreno ($2)" at bounding box center [488, 215] width 42 height 8
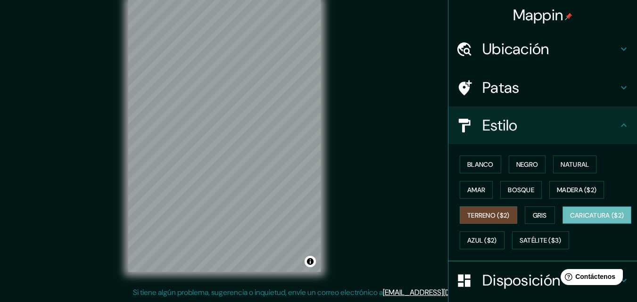
click at [570, 220] on font "Caricatura ($2)" at bounding box center [597, 215] width 54 height 8
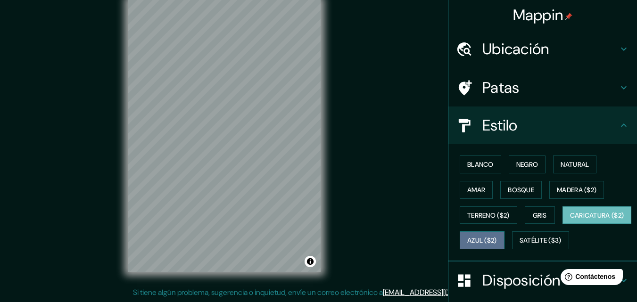
click at [497, 244] on font "Azul ($2)" at bounding box center [482, 241] width 30 height 8
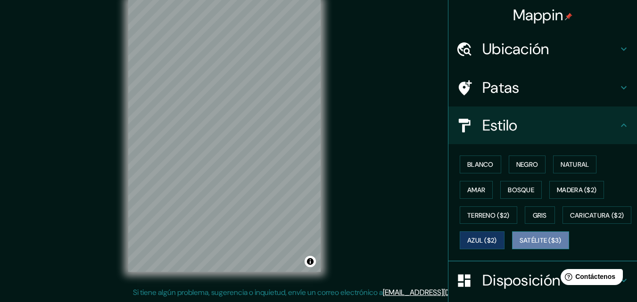
click at [520, 245] on font "Satélite ($3)" at bounding box center [541, 241] width 42 height 8
click at [524, 166] on font "Negro" at bounding box center [527, 164] width 22 height 8
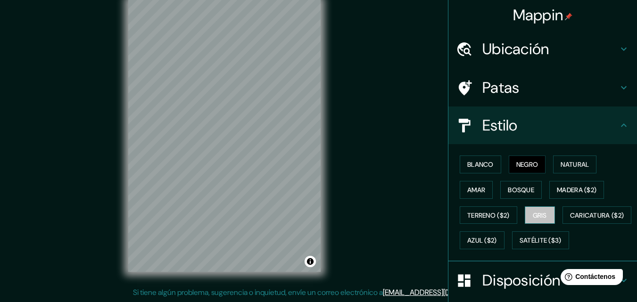
click at [536, 218] on font "Gris" at bounding box center [540, 215] width 14 height 8
click at [475, 167] on font "Blanco" at bounding box center [480, 164] width 26 height 8
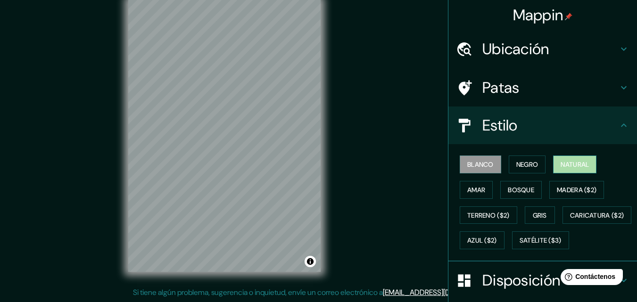
click at [561, 163] on font "Natural" at bounding box center [575, 164] width 28 height 8
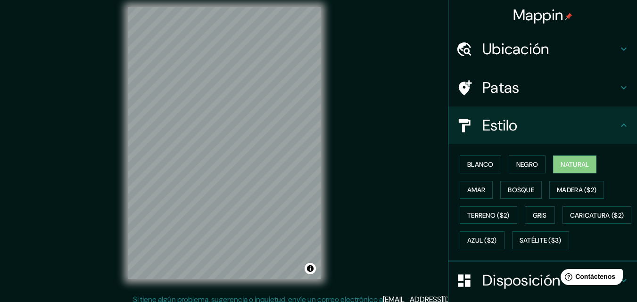
scroll to position [0, 0]
